Goal: Task Accomplishment & Management: Use online tool/utility

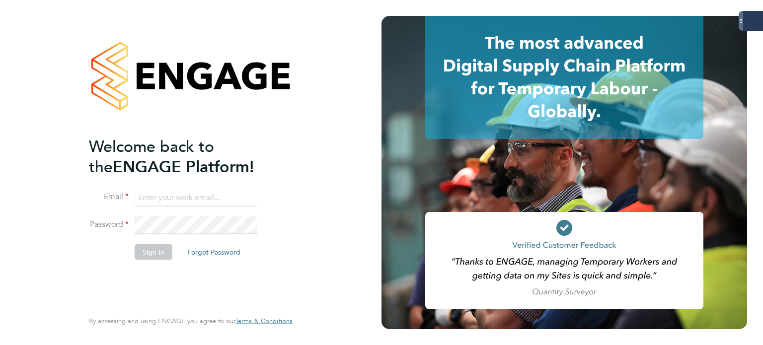
type input "[PERSON_NAME][EMAIL_ADDRESS][PERSON_NAME][DOMAIN_NAME]"
click at [147, 260] on li "Sign In Forgot Password" at bounding box center [186, 257] width 194 height 26
click at [150, 258] on button "Sign In" at bounding box center [154, 252] width 38 height 16
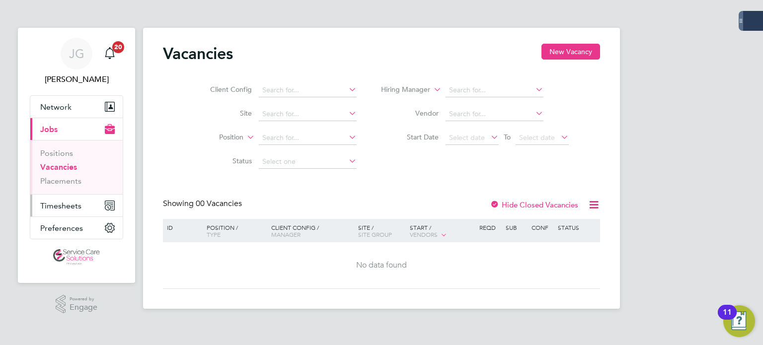
click at [64, 202] on span "Timesheets" at bounding box center [60, 205] width 41 height 9
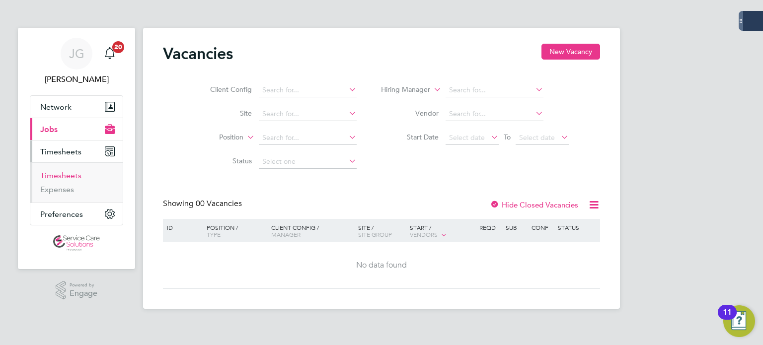
click at [75, 176] on link "Timesheets" at bounding box center [60, 175] width 41 height 9
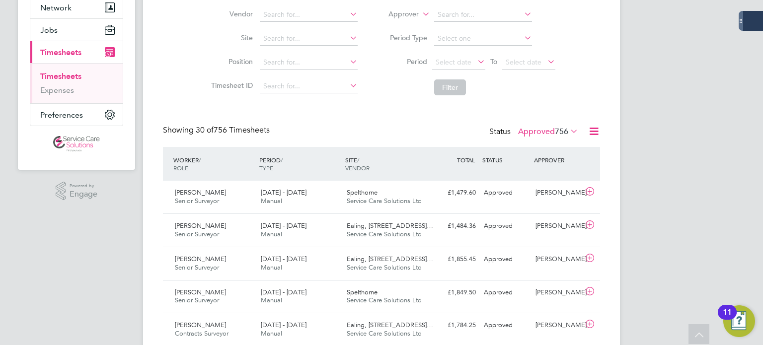
click at [555, 131] on span "756" at bounding box center [561, 132] width 13 height 10
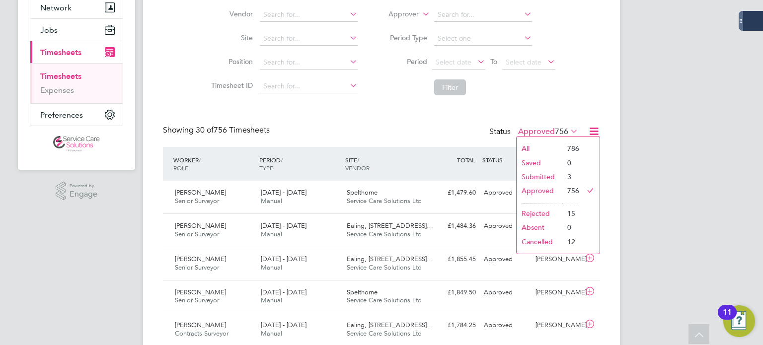
click at [557, 178] on li "Submitted" at bounding box center [540, 177] width 46 height 14
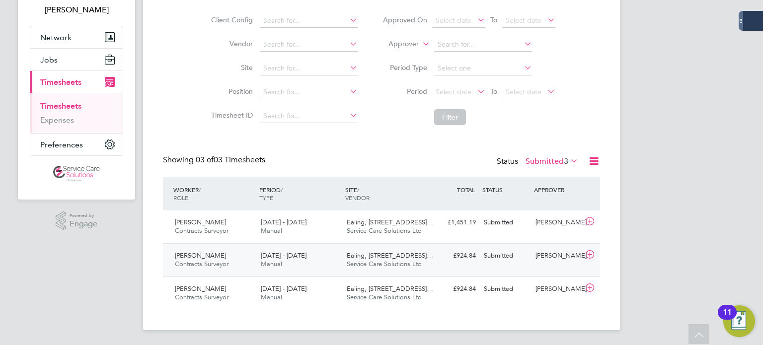
click at [317, 256] on div "25 - 31 Aug 2025 Manual" at bounding box center [300, 260] width 86 height 25
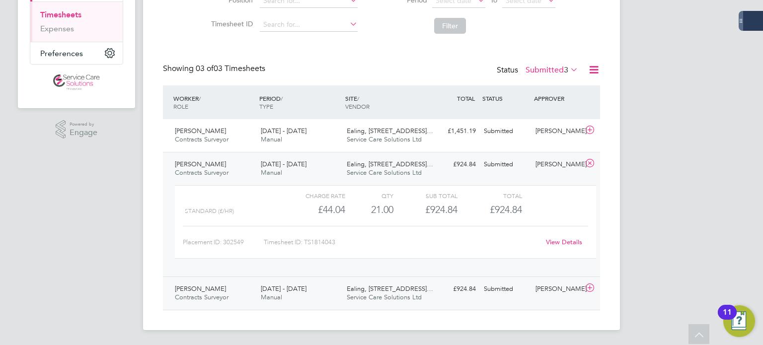
click at [306, 283] on div "25 - 31 Aug 2025 Manual" at bounding box center [300, 293] width 86 height 25
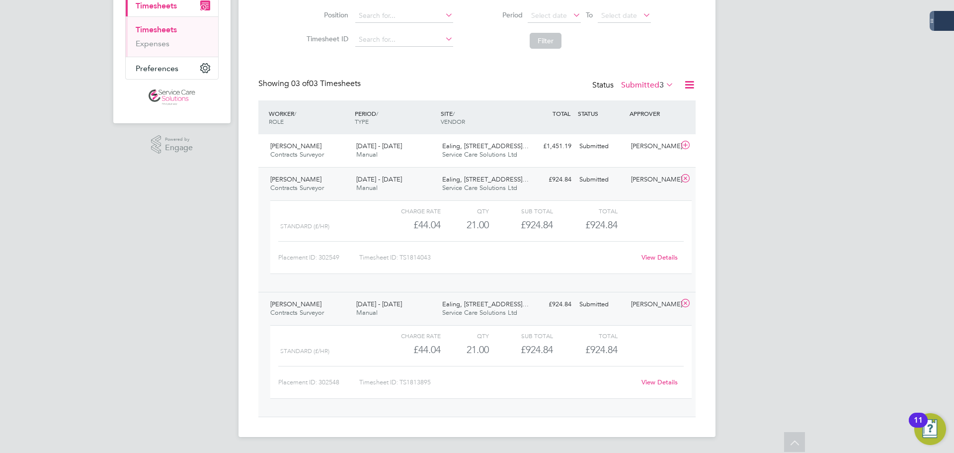
scroll to position [5, 5]
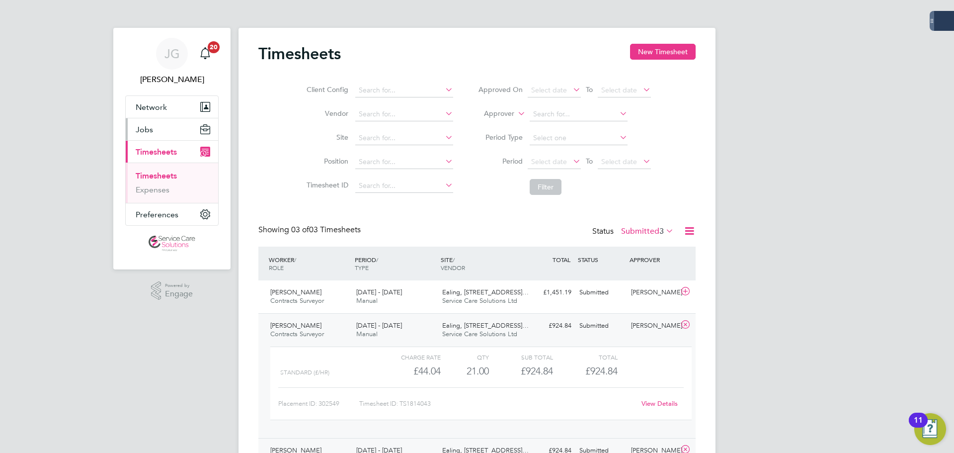
click at [142, 131] on span "Jobs" at bounding box center [144, 129] width 17 height 9
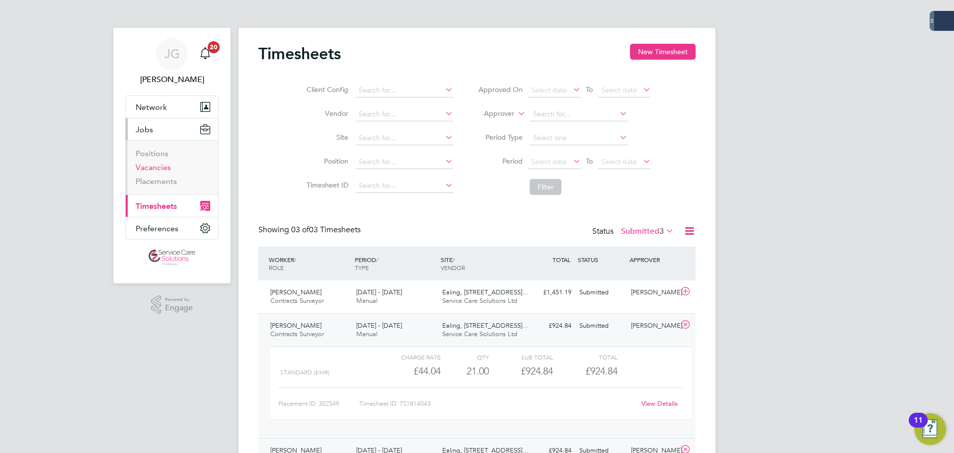
click at [157, 170] on link "Vacancies" at bounding box center [153, 166] width 35 height 9
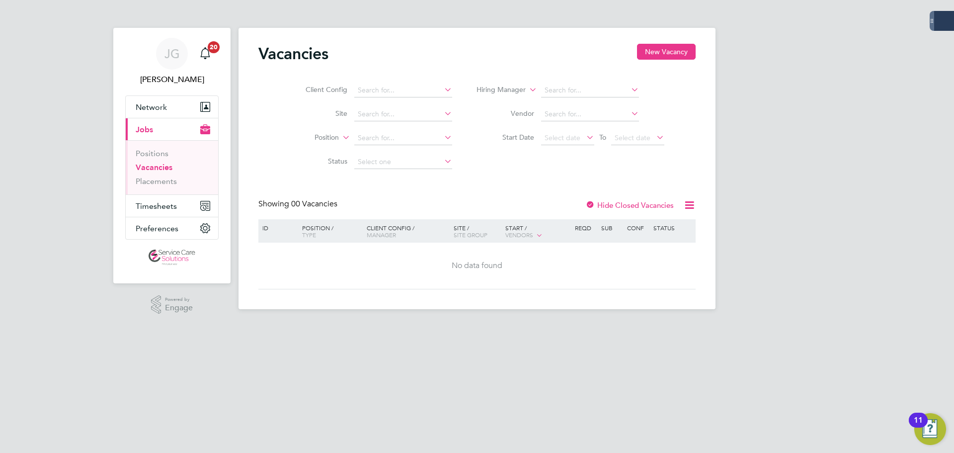
click at [632, 204] on label "Hide Closed Vacancies" at bounding box center [629, 204] width 88 height 9
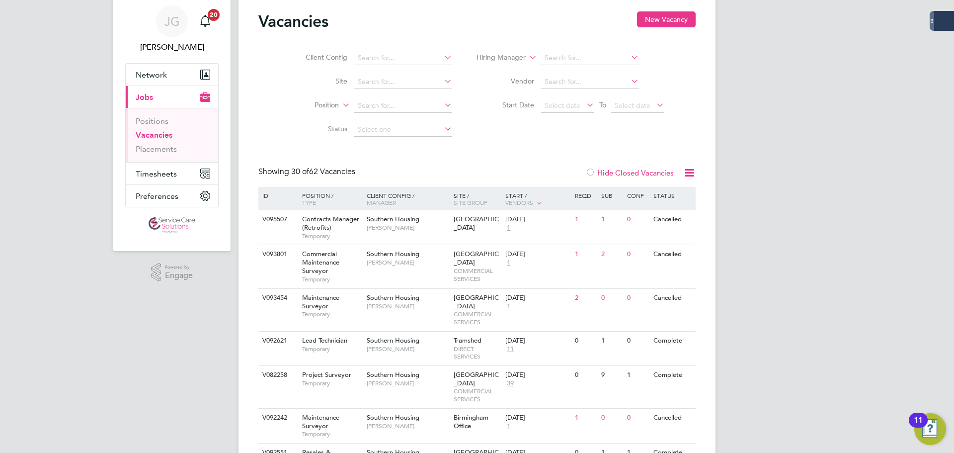
scroll to position [50, 0]
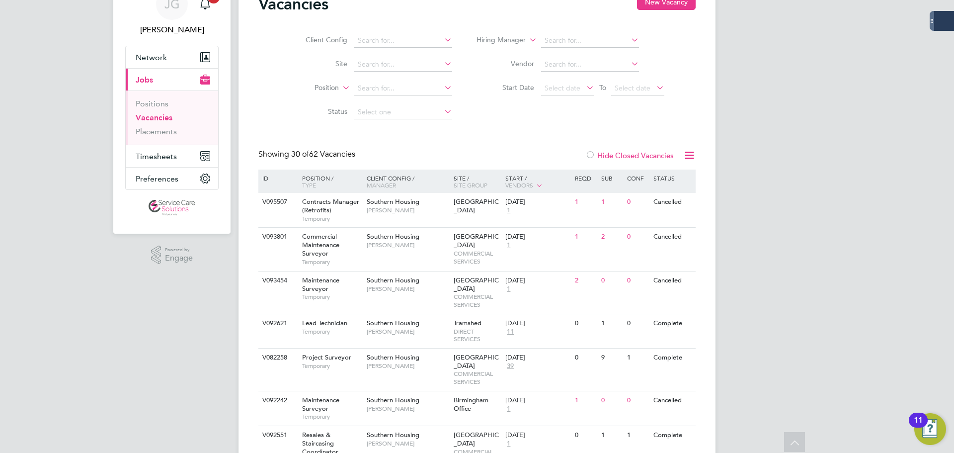
click at [647, 151] on label "Hide Closed Vacancies" at bounding box center [629, 155] width 88 height 9
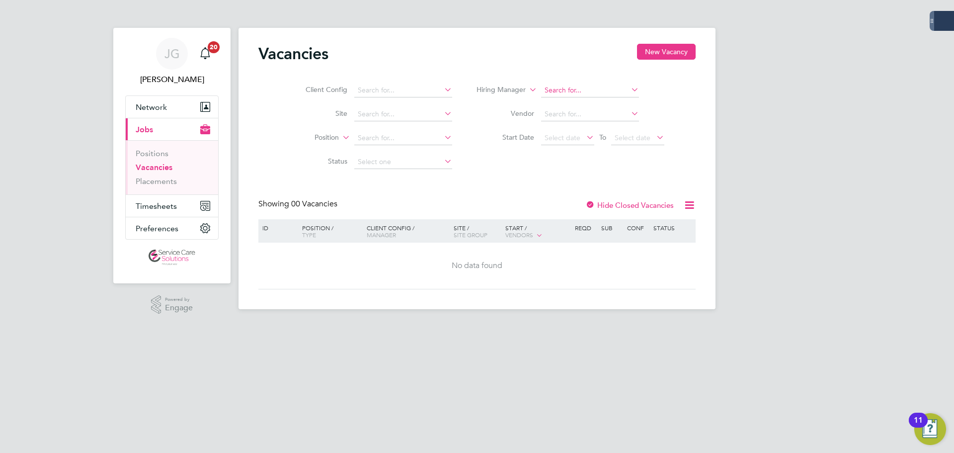
click at [560, 88] on input at bounding box center [590, 90] width 98 height 14
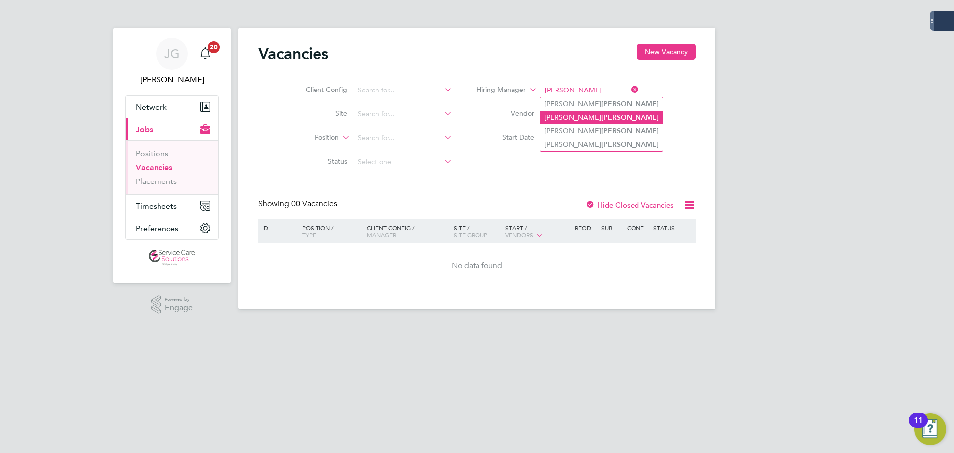
click at [601, 120] on b "Archer" at bounding box center [630, 117] width 58 height 8
type input "Stephen Archer"
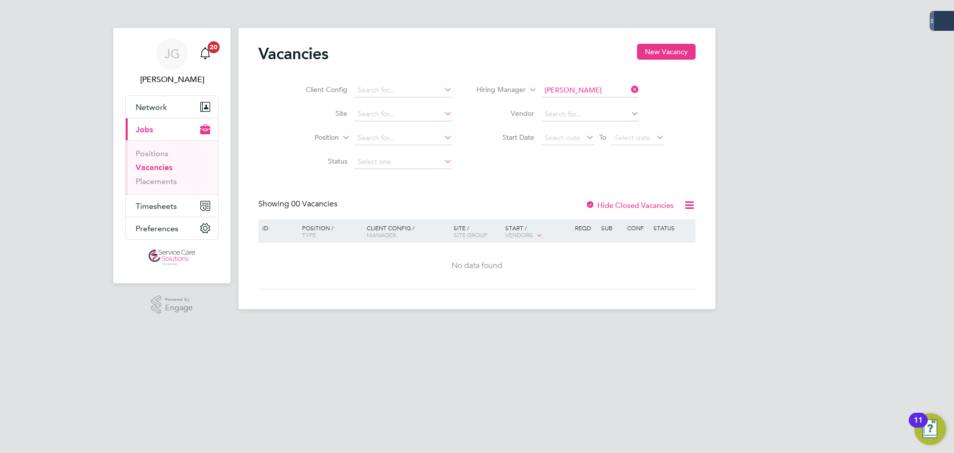
click at [645, 204] on label "Hide Closed Vacancies" at bounding box center [629, 204] width 88 height 9
drag, startPoint x: 591, startPoint y: 90, endPoint x: 625, endPoint y: 90, distance: 33.8
click at [591, 90] on input at bounding box center [590, 90] width 98 height 14
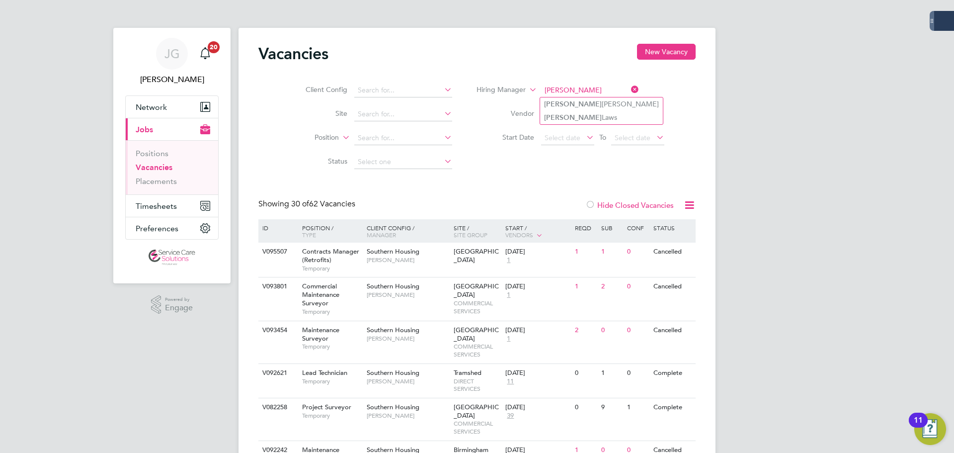
drag, startPoint x: 578, startPoint y: 90, endPoint x: 526, endPoint y: 95, distance: 52.8
click at [526, 95] on li "Hiring Manager jodie" at bounding box center [570, 90] width 212 height 24
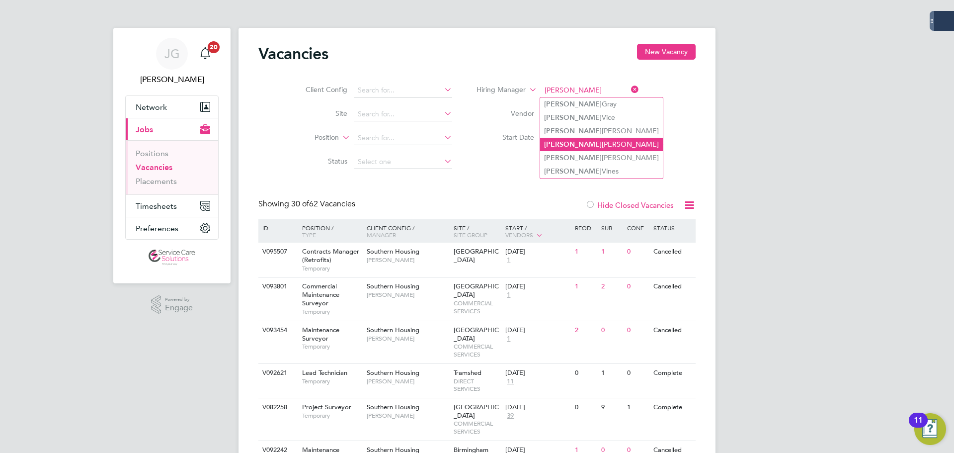
click at [582, 144] on li "Tanya Reddick" at bounding box center [601, 144] width 123 height 13
type input "Tanya Reddick"
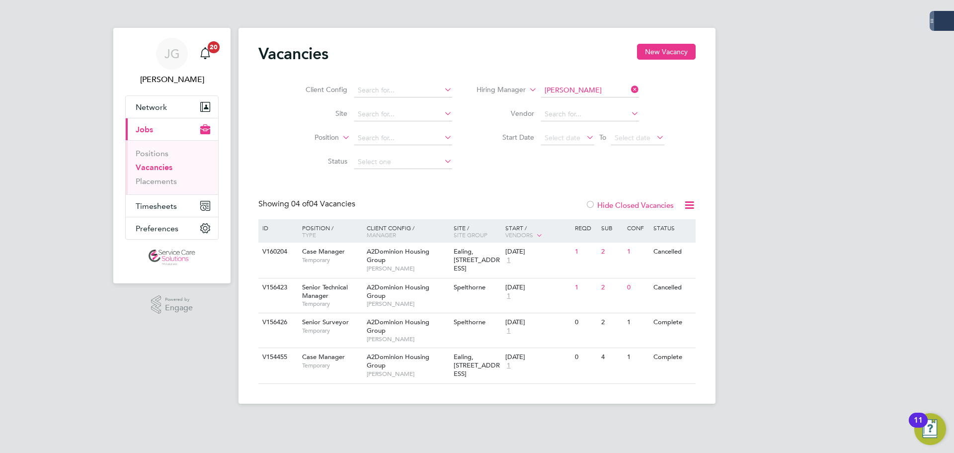
drag, startPoint x: 289, startPoint y: 252, endPoint x: 243, endPoint y: 390, distance: 145.9
click at [243, 345] on div "Vacancies New Vacancy Client Config Site Position Status Hiring Manager Tanya R…" at bounding box center [476, 216] width 477 height 376
